Goal: Task Accomplishment & Management: Manage account settings

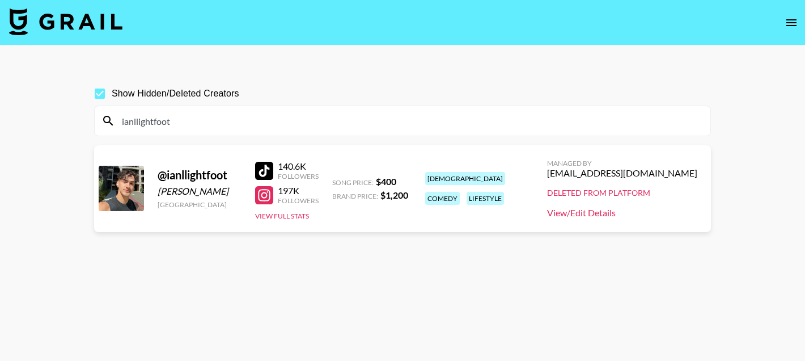
click at [599, 212] on link "View/Edit Details" at bounding box center [622, 212] width 150 height 11
click at [173, 120] on input "ianllightfoot" at bounding box center [409, 121] width 588 height 18
paste input "jazlinmariee"
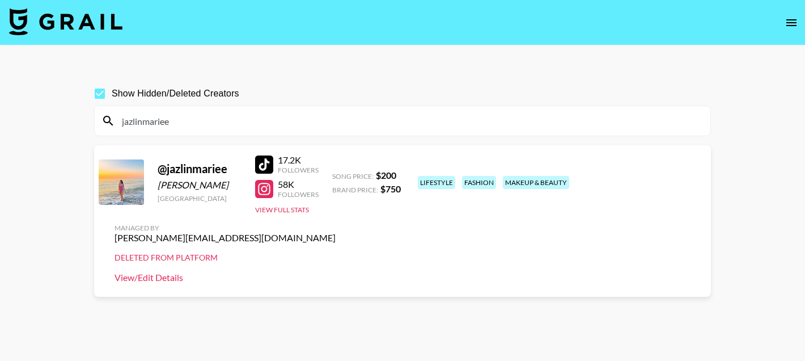
type input "jazlinmariee"
click at [336, 272] on link "View/Edit Details" at bounding box center [225, 277] width 221 height 11
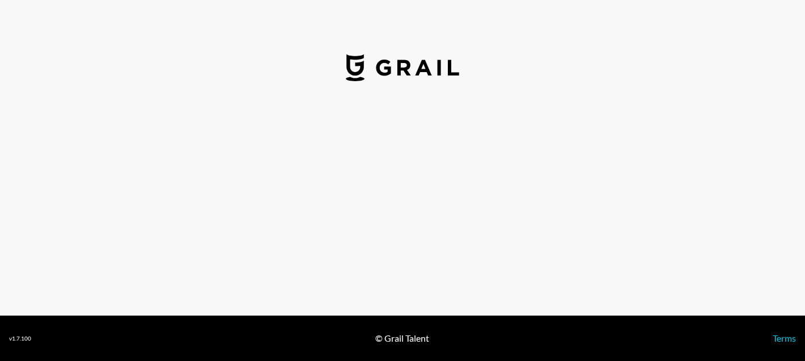
select select "USD"
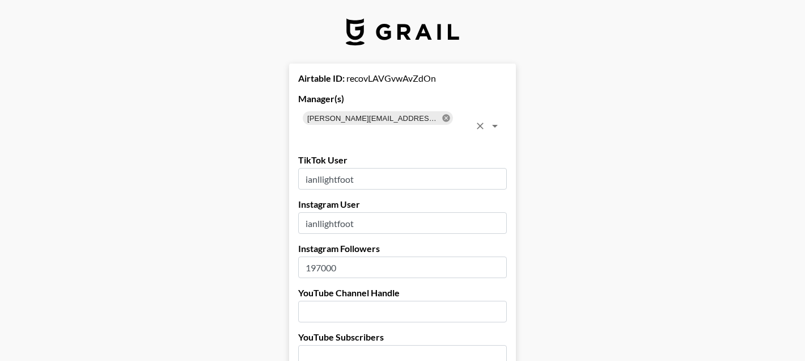
click at [442, 117] on icon at bounding box center [445, 117] width 7 height 7
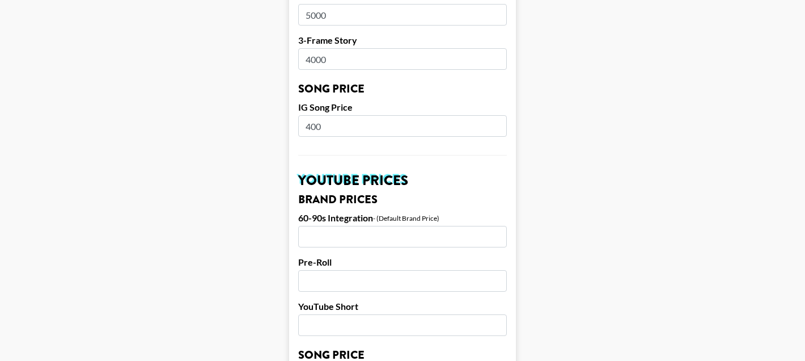
scroll to position [1177, 0]
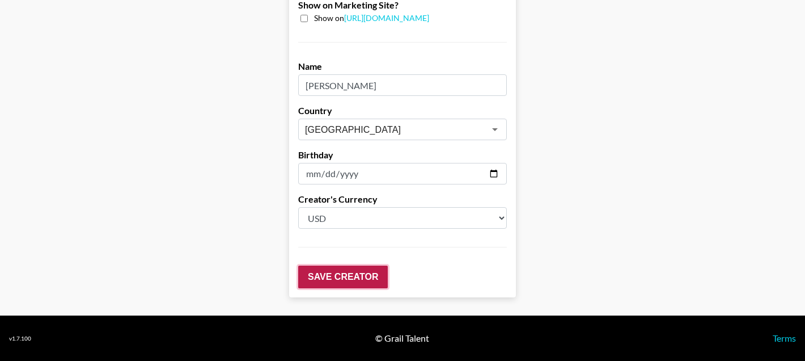
click at [340, 278] on input "Save Creator" at bounding box center [343, 276] width 90 height 23
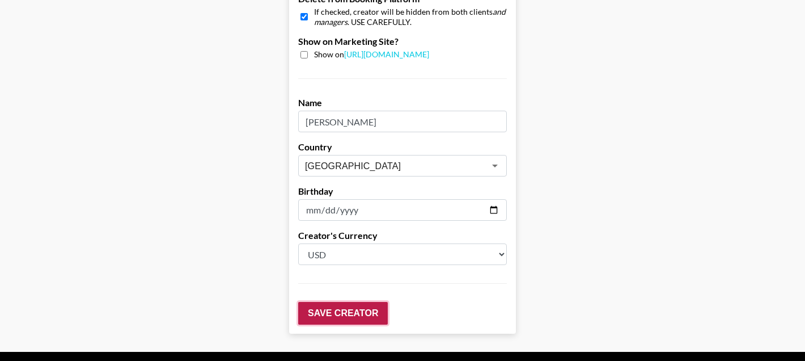
scroll to position [63, 0]
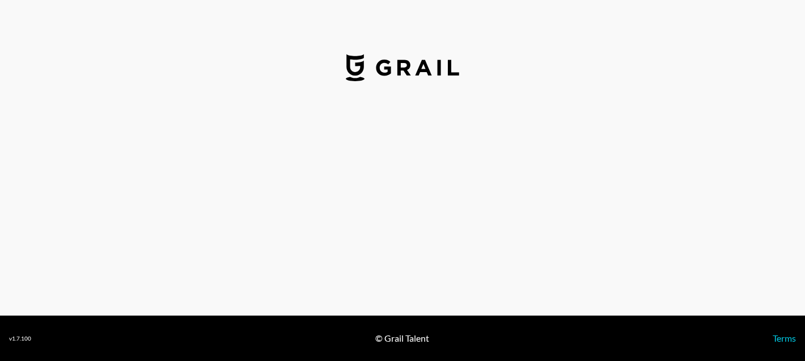
select select "USD"
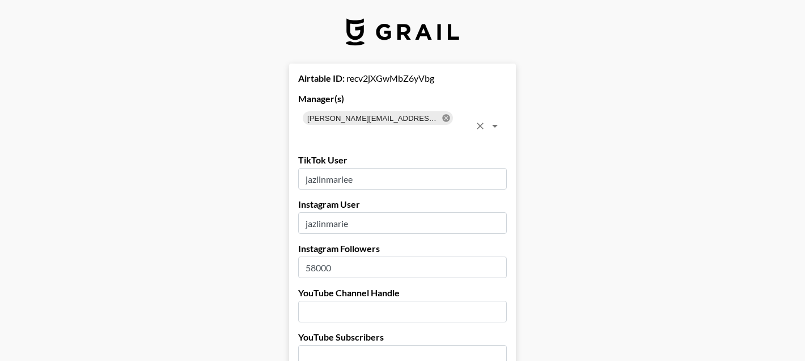
click at [442, 118] on icon at bounding box center [445, 117] width 7 height 7
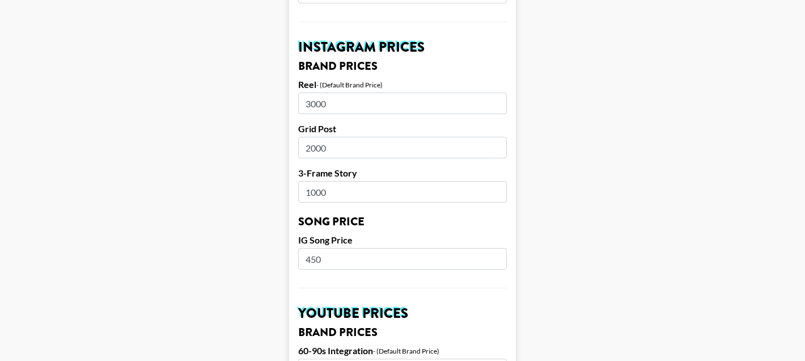
scroll to position [942, 0]
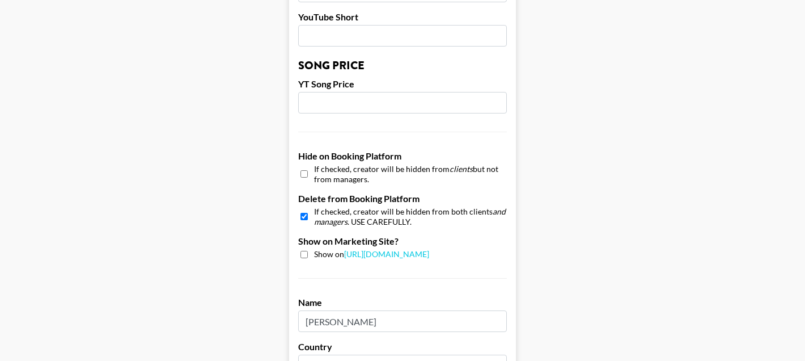
click at [302, 217] on input "checkbox" at bounding box center [303, 216] width 7 height 16
checkbox input "false"
click at [303, 173] on input "checkbox" at bounding box center [303, 174] width 7 height 16
checkbox input "true"
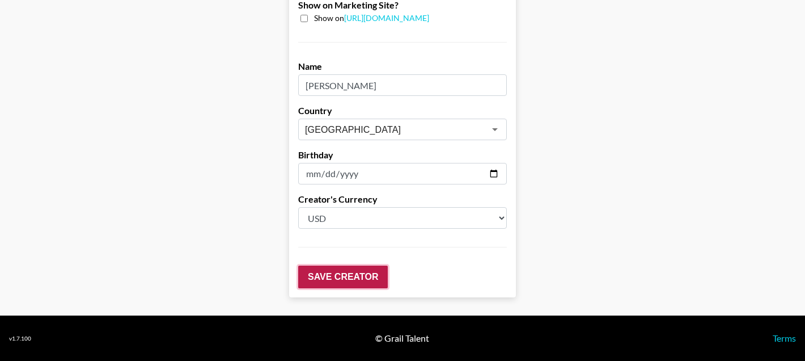
click at [333, 276] on input "Save Creator" at bounding box center [343, 276] width 90 height 23
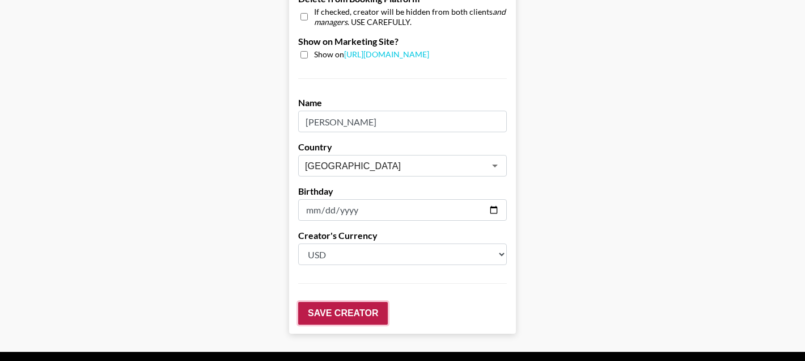
scroll to position [63, 0]
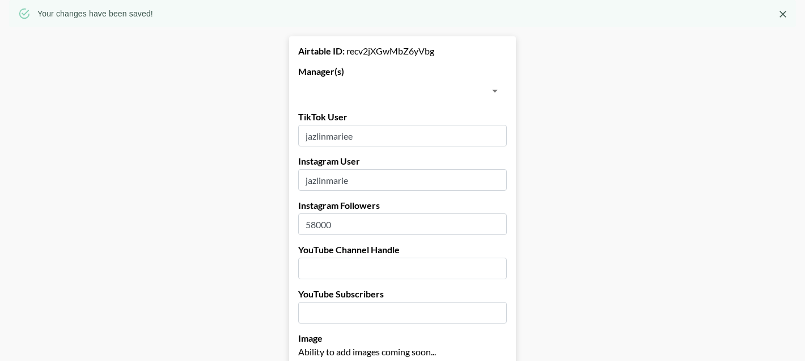
click at [333, 276] on input "text" at bounding box center [402, 268] width 209 height 22
